Goal: Information Seeking & Learning: Learn about a topic

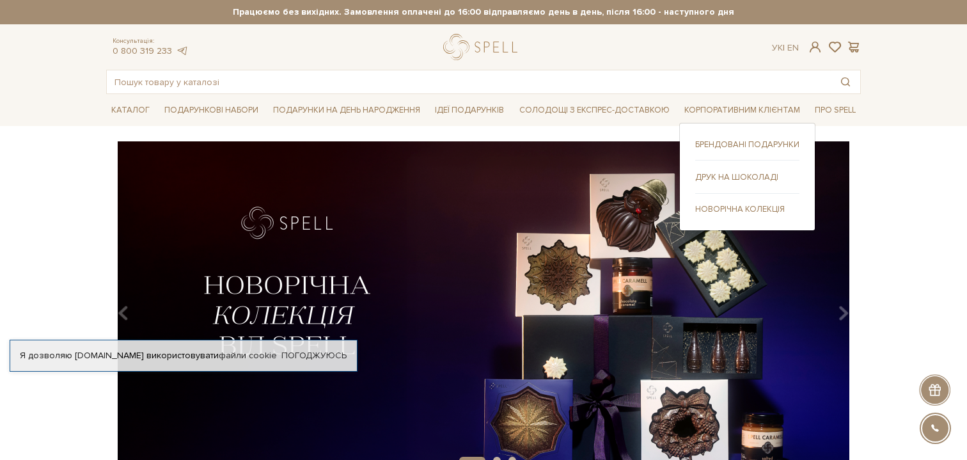
click at [727, 139] on link "Брендовані подарунки" at bounding box center [747, 145] width 104 height 12
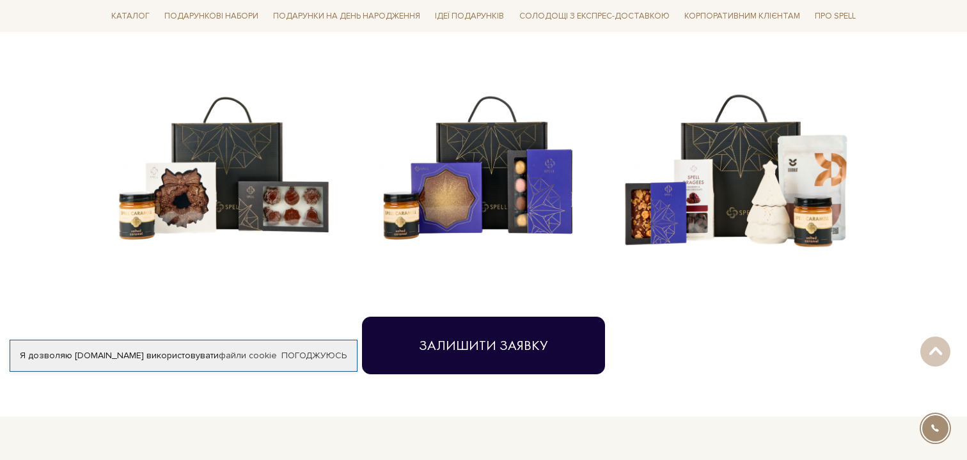
click at [492, 336] on button "Залишити заявку" at bounding box center [483, 346] width 243 height 58
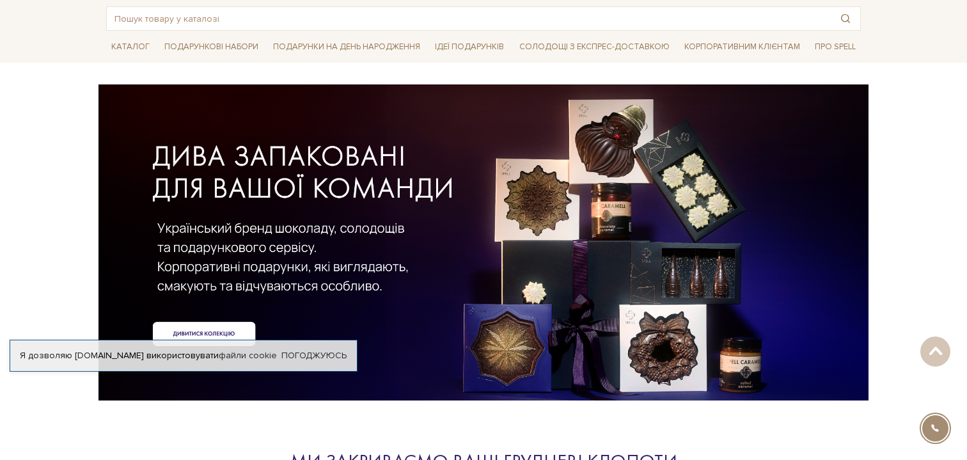
scroll to position [13, 0]
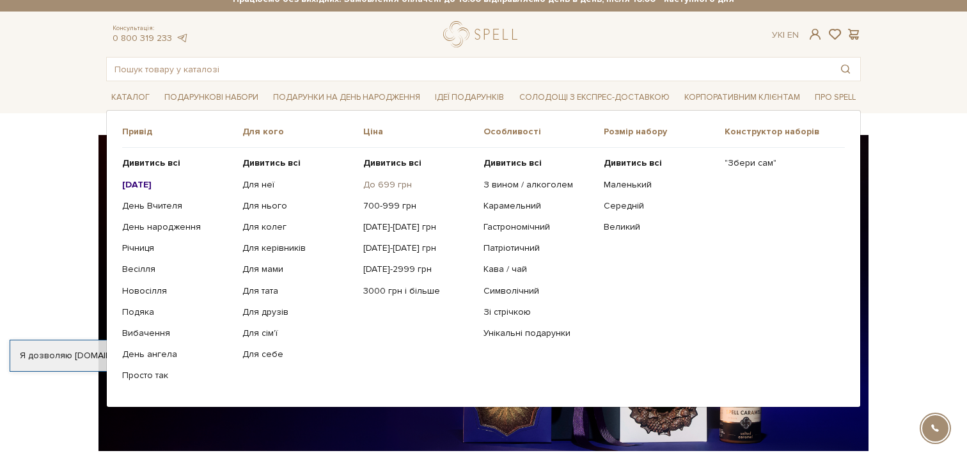
click at [367, 189] on link "До 699 грн" at bounding box center [418, 185] width 111 height 12
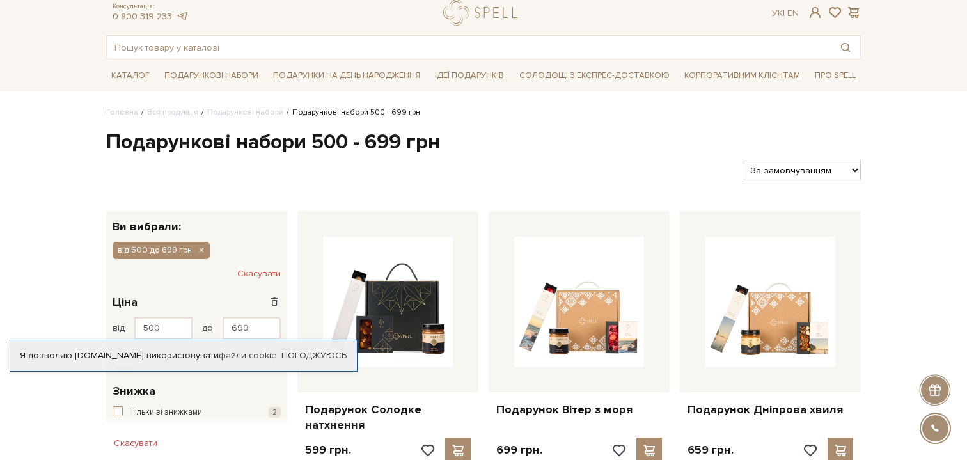
scroll to position [53, 0]
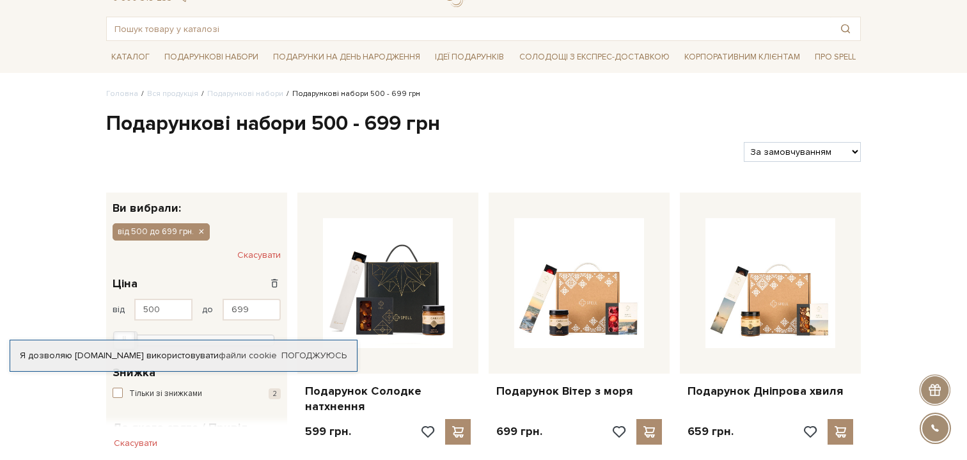
click at [792, 127] on h1 "Подарункові набори 500 - 699 грн" at bounding box center [483, 124] width 755 height 27
click at [792, 142] on select "За замовчуванням За Ціною (зростання) За Ціною (зменшення) Новинки За популярні…" at bounding box center [802, 152] width 117 height 20
select select "https://spellchocolate.com/our-productions/podarunkovi-box/500-699?sort=p.price…"
click at [744, 142] on select "За замовчуванням За Ціною (зростання) За Ціною (зменшення) Новинки За популярні…" at bounding box center [802, 152] width 117 height 20
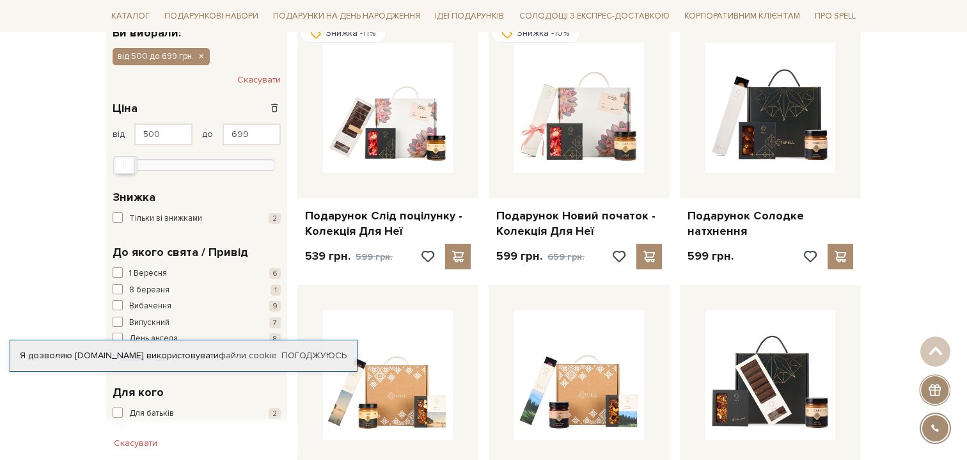
scroll to position [218, 0]
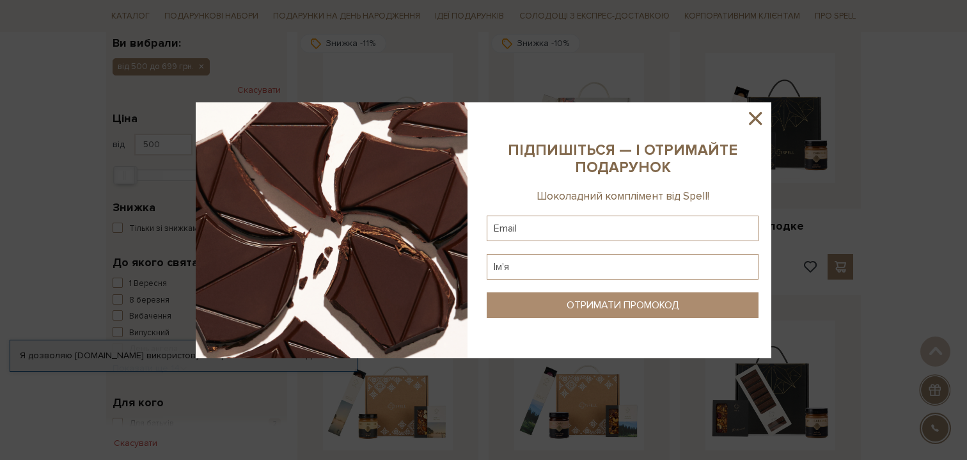
click at [756, 118] on icon at bounding box center [755, 118] width 13 height 13
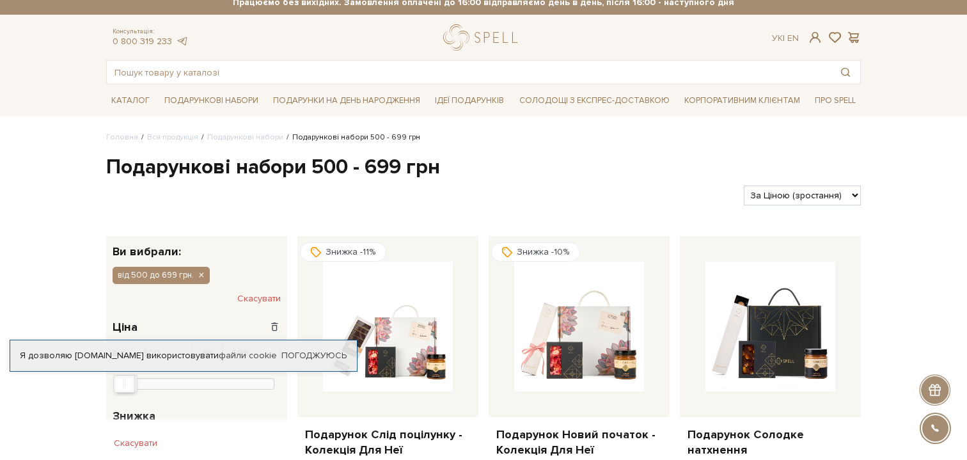
scroll to position [0, 0]
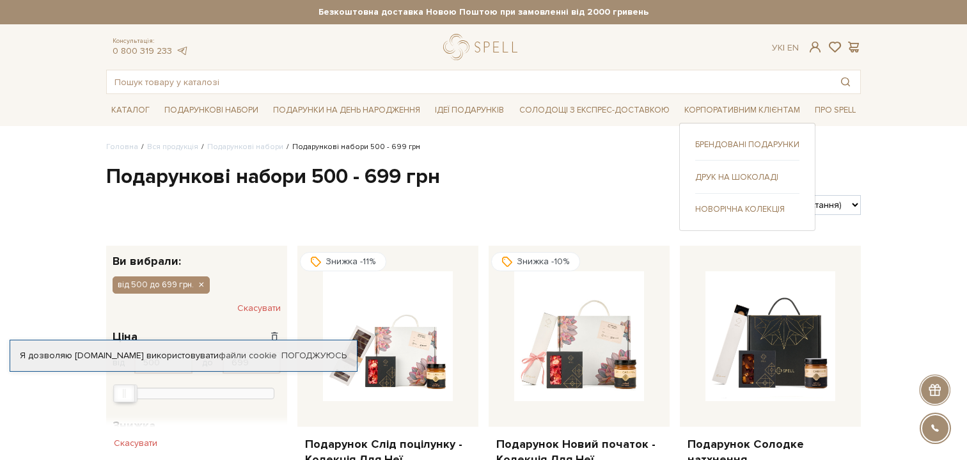
click at [757, 150] on link "Брендовані подарунки" at bounding box center [747, 145] width 104 height 12
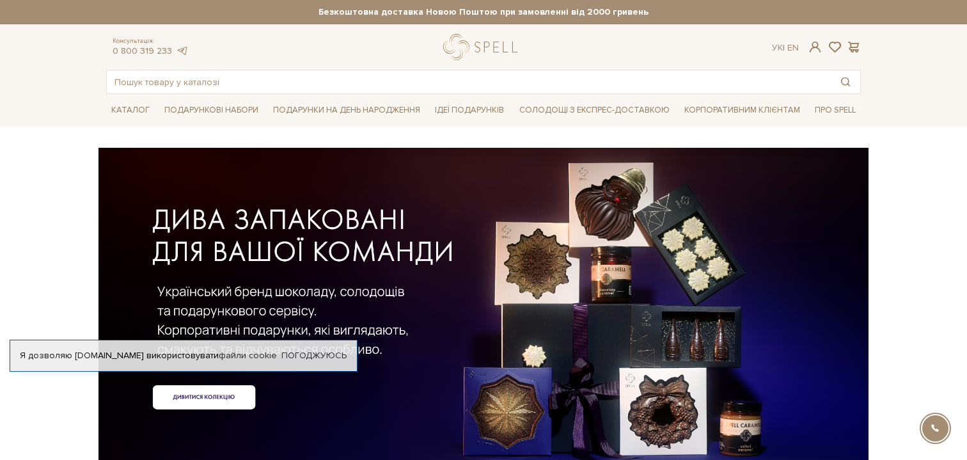
click at [538, 274] on div at bounding box center [483, 284] width 755 height 287
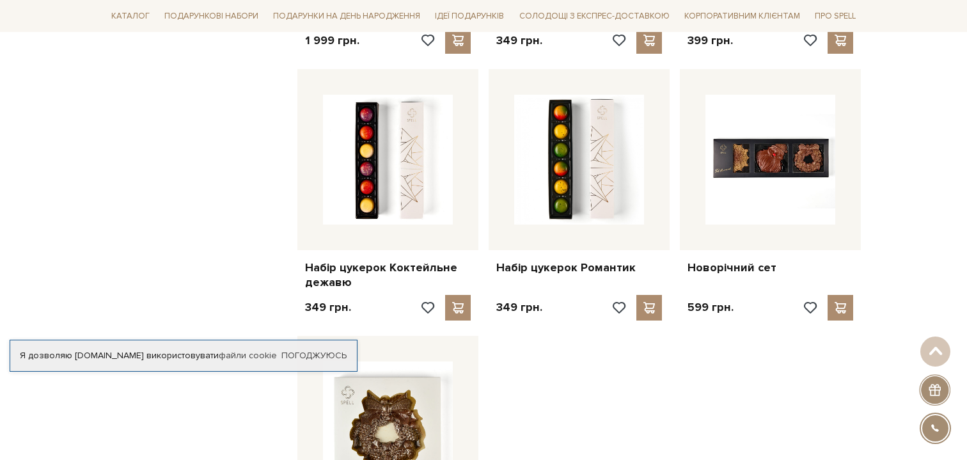
scroll to position [1262, 0]
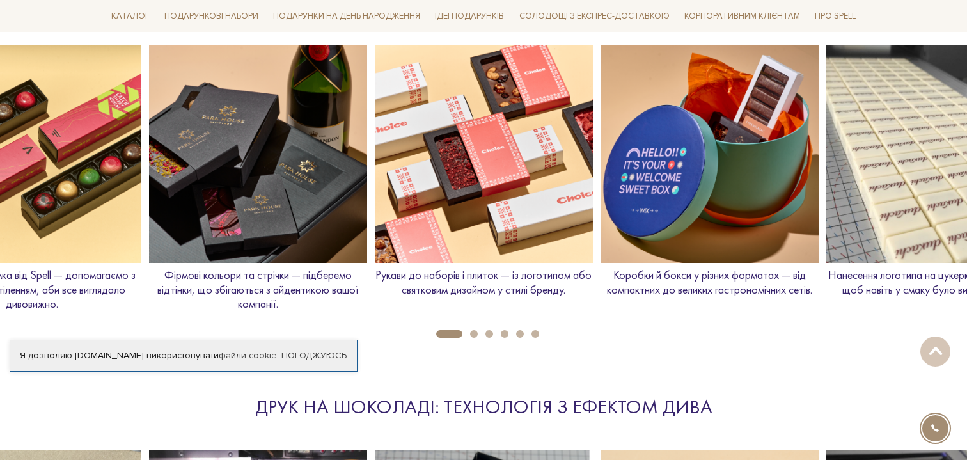
scroll to position [1475, 0]
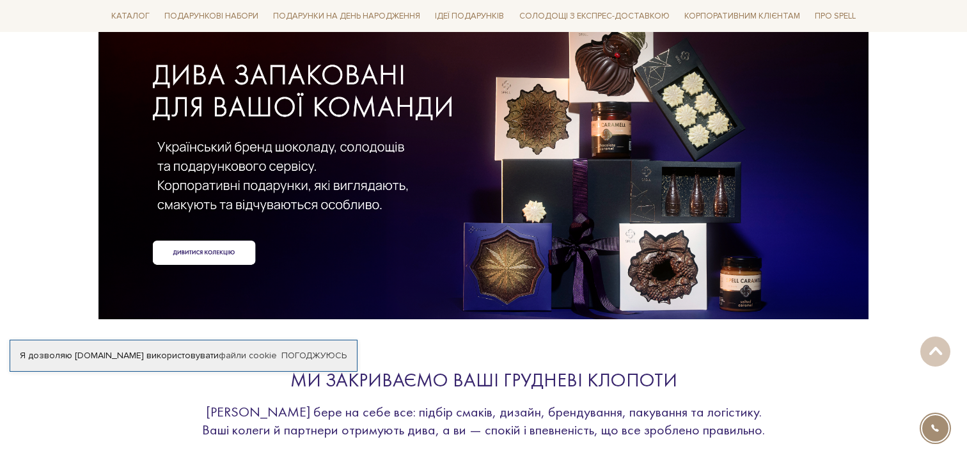
scroll to position [118, 0]
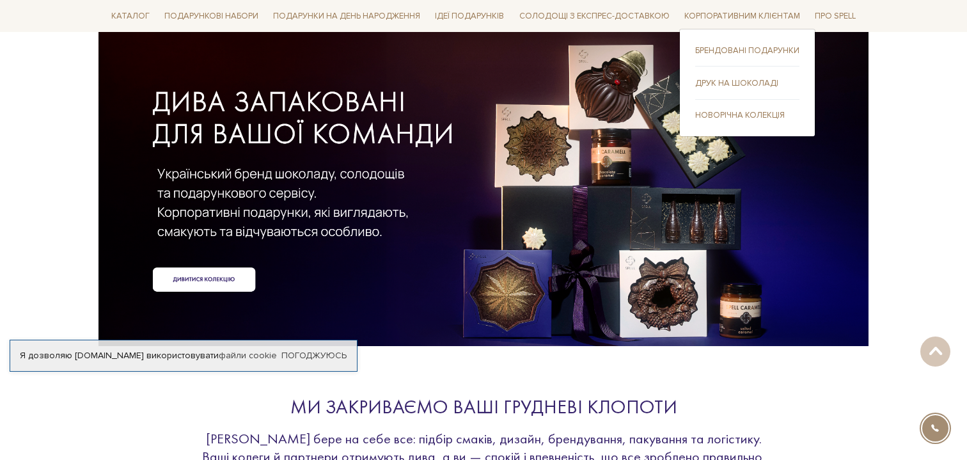
click at [716, 79] on link "Друк на шоколаді" at bounding box center [747, 83] width 104 height 12
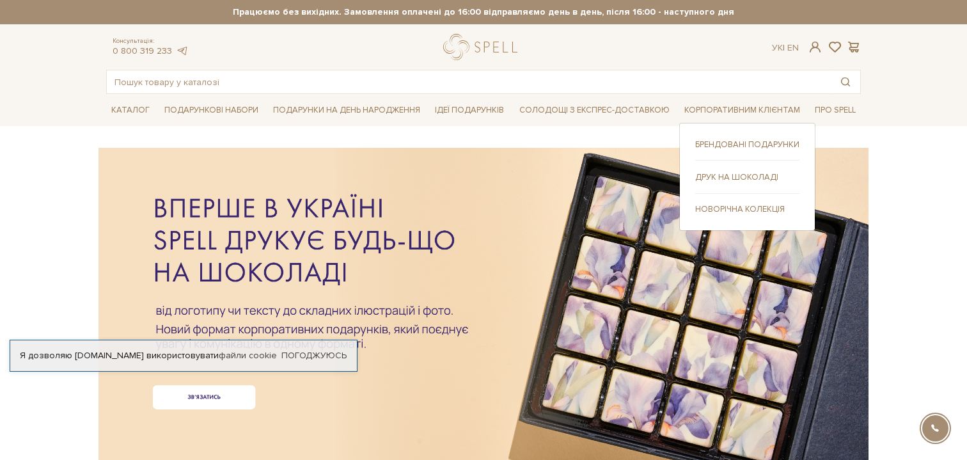
click at [725, 146] on link "Брендовані подарунки" at bounding box center [747, 145] width 104 height 12
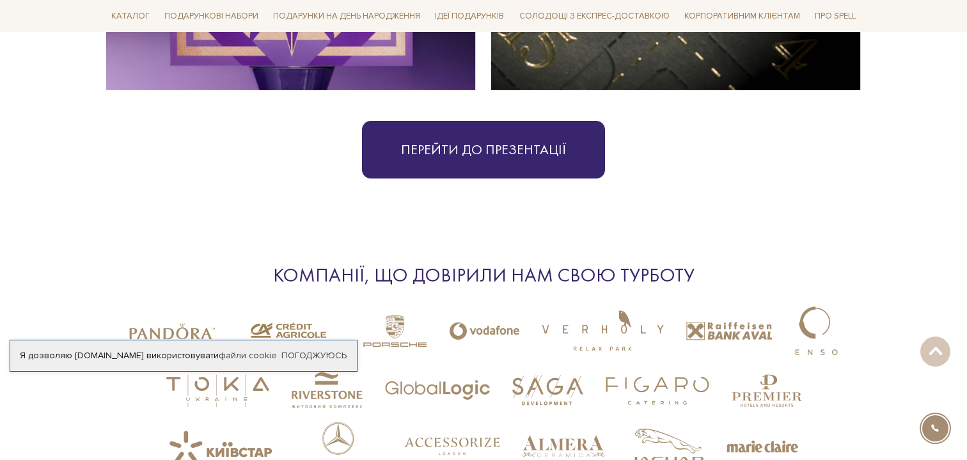
scroll to position [3061, 0]
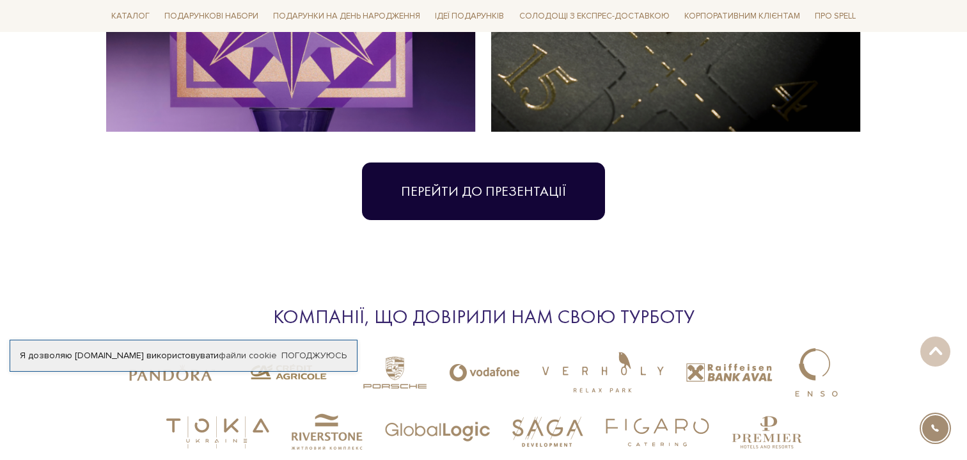
click at [480, 178] on link "Перейти до презентації" at bounding box center [483, 191] width 243 height 58
